Goal: Information Seeking & Learning: Learn about a topic

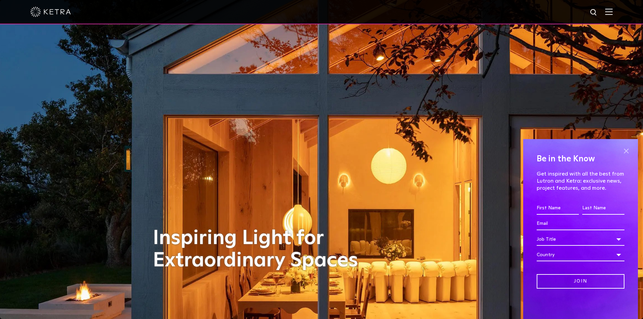
click at [629, 151] on span at bounding box center [626, 151] width 10 height 10
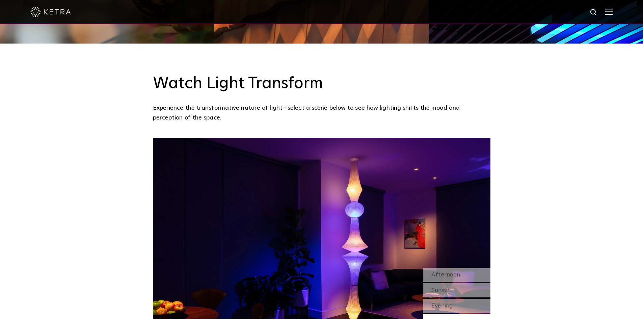
scroll to position [506, 0]
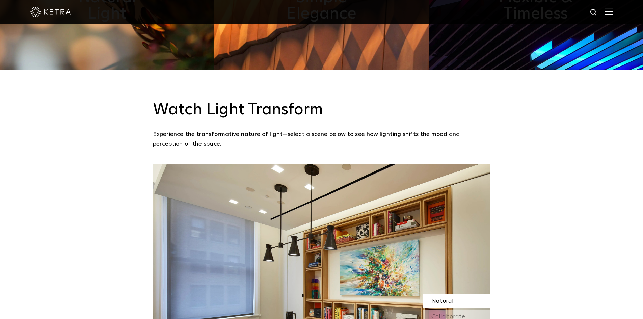
click at [612, 9] on img at bounding box center [608, 11] width 7 height 6
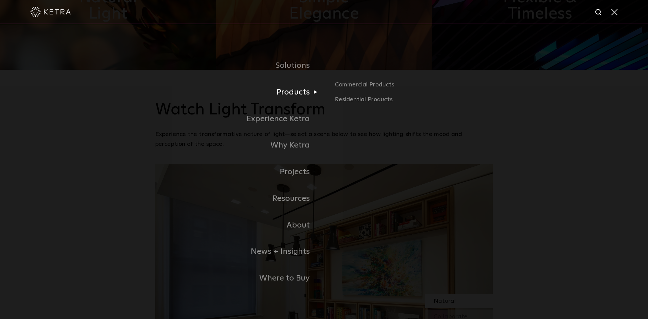
click at [294, 92] on link "Products" at bounding box center [239, 92] width 169 height 27
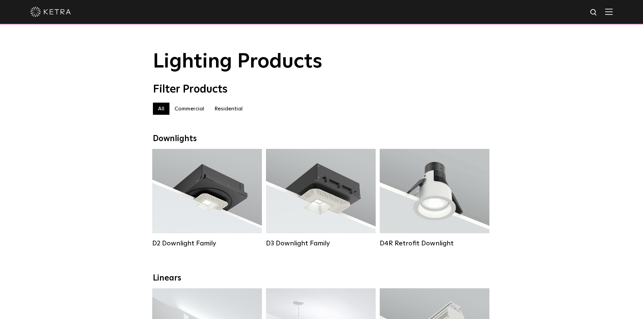
click at [229, 108] on label "Residential" at bounding box center [228, 109] width 38 height 12
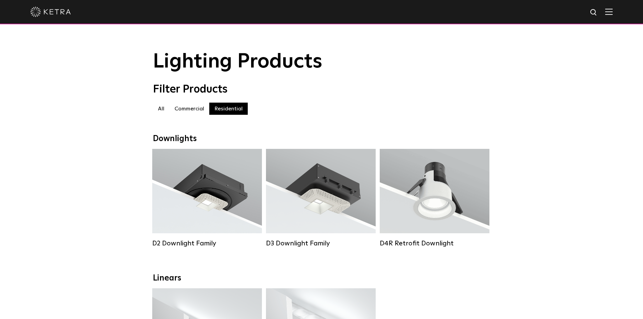
click at [163, 112] on label "All" at bounding box center [161, 109] width 17 height 12
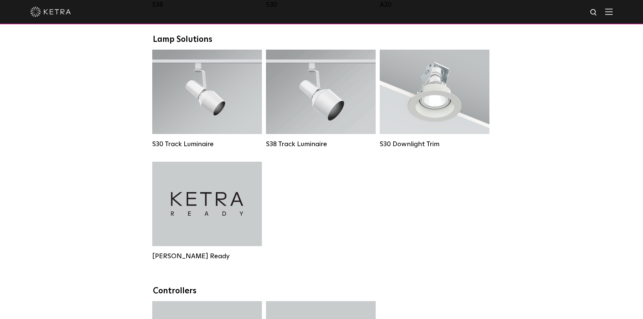
scroll to position [641, 0]
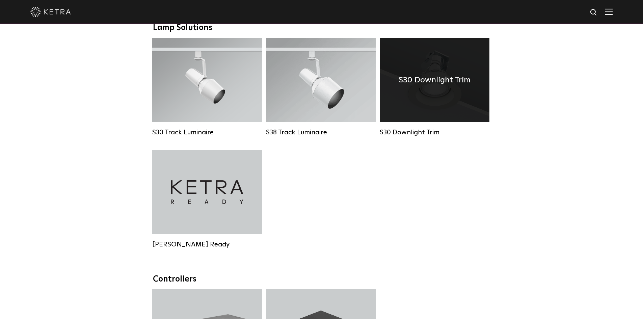
click at [436, 108] on div "S30 Downlight Trim" at bounding box center [435, 80] width 110 height 84
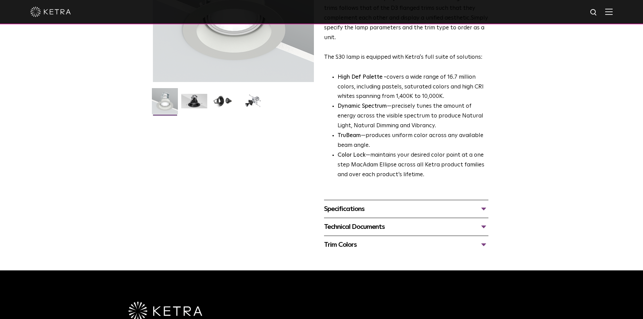
scroll to position [169, 0]
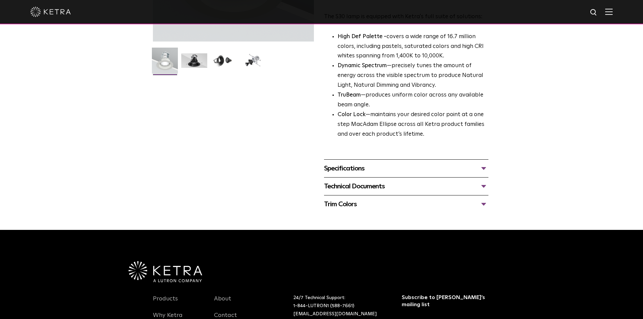
click at [380, 183] on div "Technical Documents" at bounding box center [406, 186] width 164 height 11
